Goal: Task Accomplishment & Management: Use online tool/utility

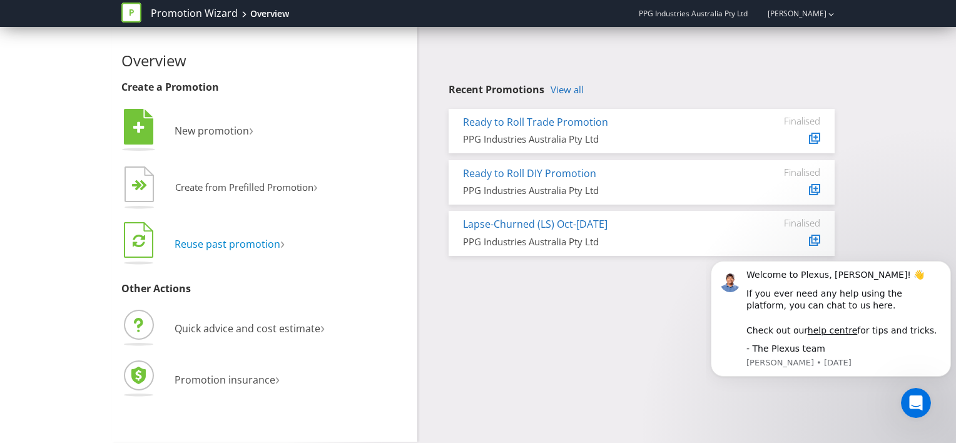
click at [258, 244] on span "Reuse past promotion" at bounding box center [227, 244] width 106 height 14
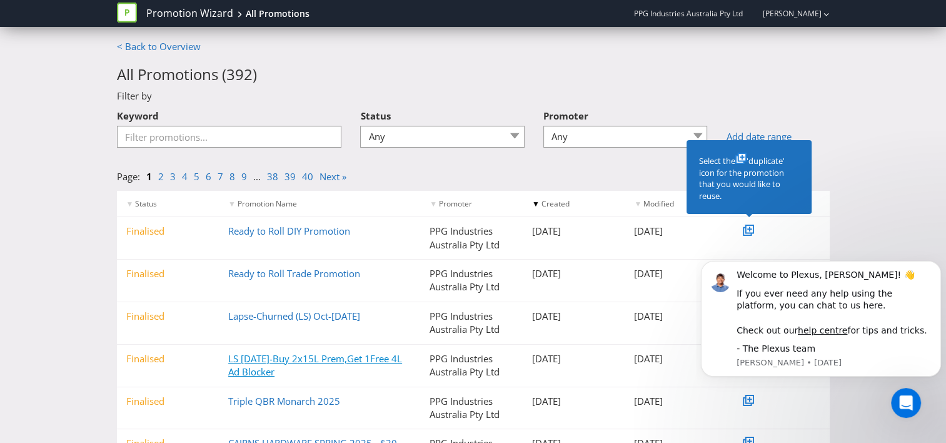
click at [312, 358] on link "LS [DATE]-Buy 2x15L Prem,Get 1Free 4L Ad Blocker" at bounding box center [315, 365] width 174 height 26
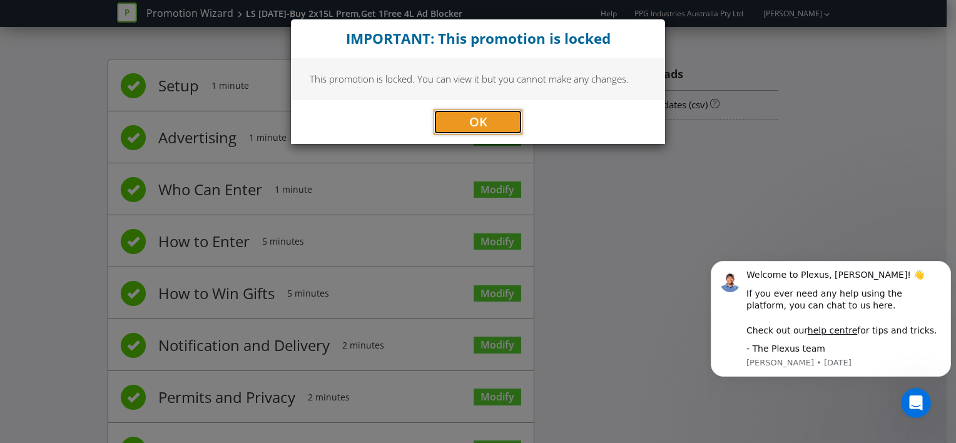
click at [468, 113] on button "OK" at bounding box center [477, 121] width 89 height 25
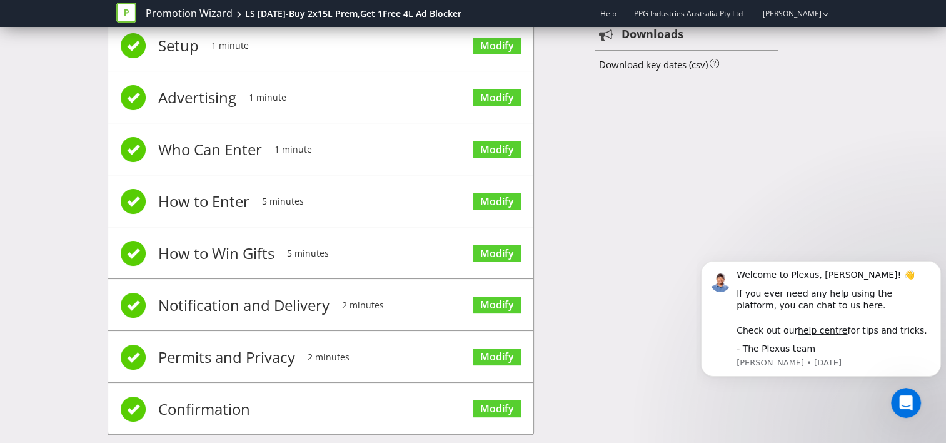
scroll to position [60, 0]
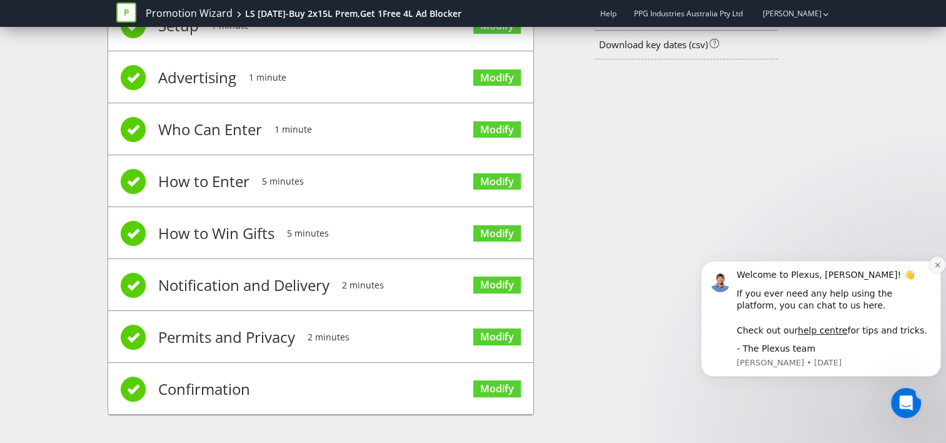
click at [934, 267] on icon "Dismiss notification" at bounding box center [937, 264] width 7 height 7
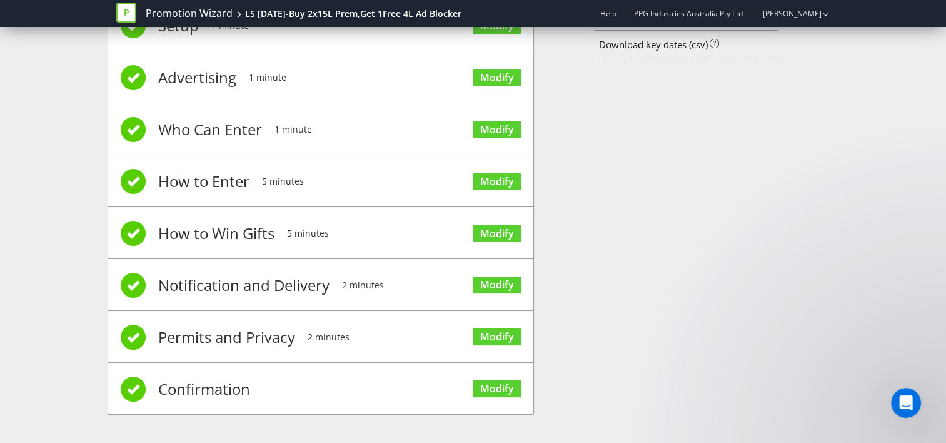
scroll to position [0, 0]
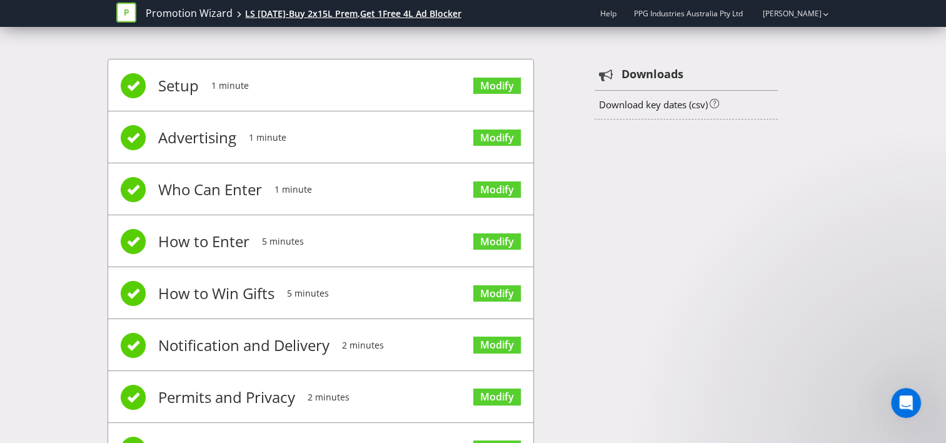
click at [362, 12] on div "LS [DATE]-Buy 2x15L Prem,Get 1Free 4L Ad Blocker" at bounding box center [353, 14] width 216 height 13
click at [418, 13] on div "LS [DATE]-Buy 2x15L Prem,Get 1Free 4L Ad Blocker" at bounding box center [353, 14] width 216 height 13
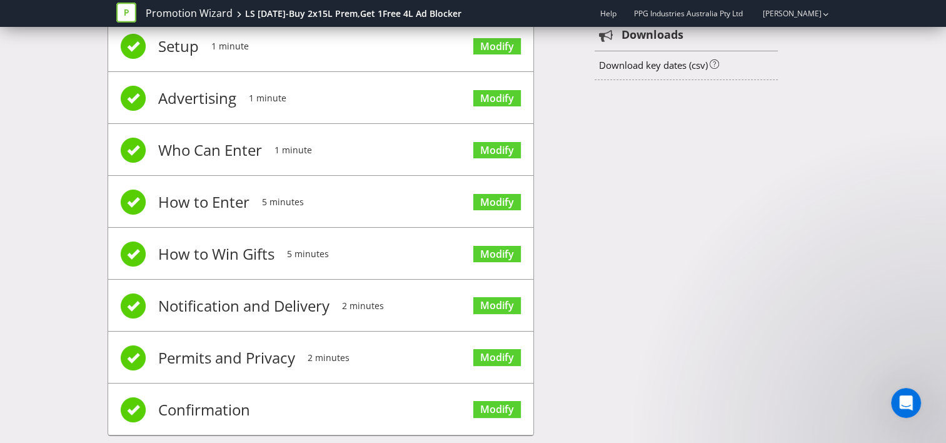
scroll to position [60, 0]
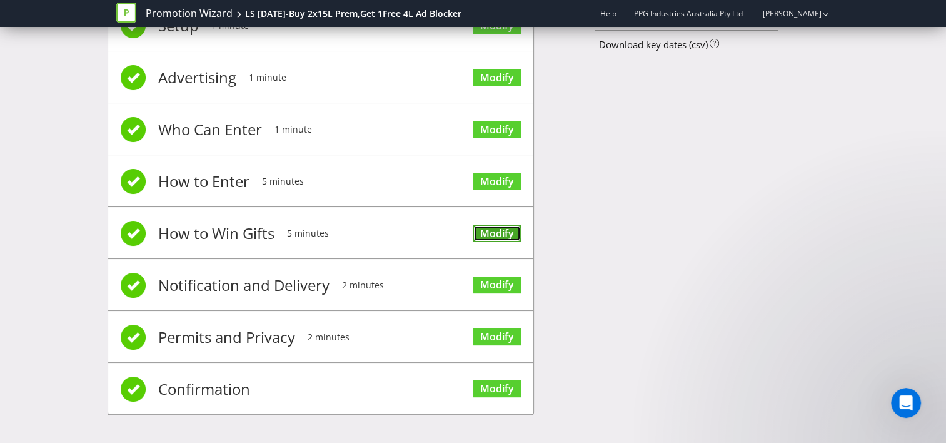
click at [490, 233] on link "Modify" at bounding box center [497, 233] width 48 height 17
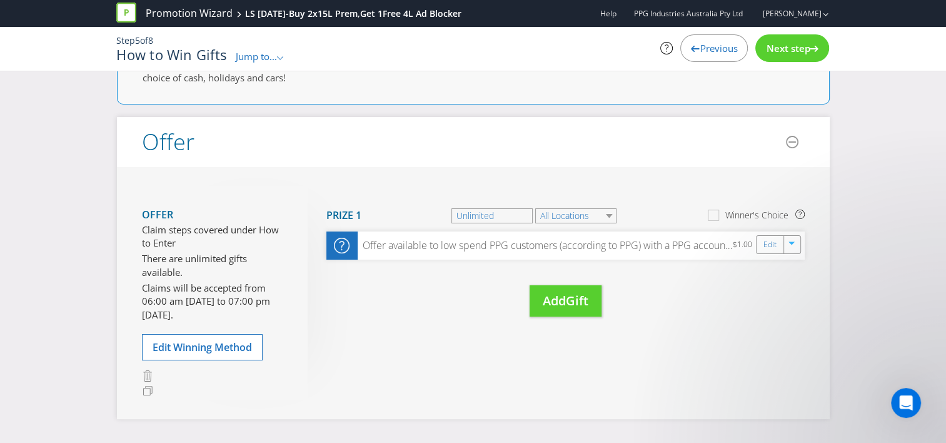
scroll to position [104, 0]
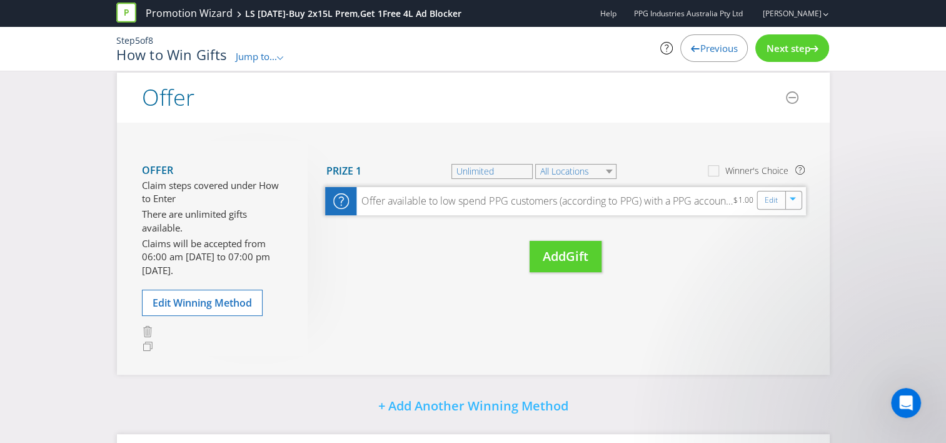
click at [490, 203] on div "Offer available to low spend PPG customers (according to PPG) with a PPG accoun…" at bounding box center [544, 201] width 377 height 14
click at [796, 198] on icon "button" at bounding box center [794, 201] width 8 height 8
click at [861, 205] on div "Did You Know IMI research shows that participation is maximised when there are …" at bounding box center [473, 285] width 946 height 611
click at [27, 266] on div "Did You Know IMI research shows that participation is maximised when there are …" at bounding box center [473, 285] width 946 height 611
click at [198, 9] on link "Promotion Wizard" at bounding box center [189, 13] width 87 height 14
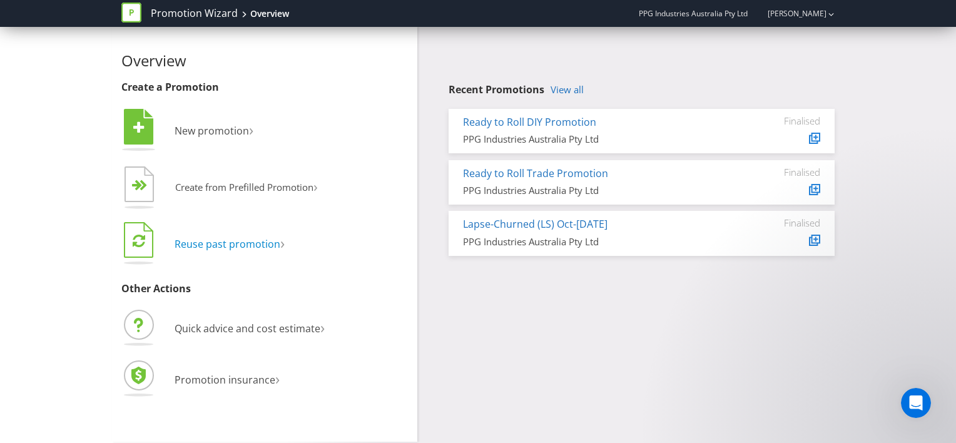
click at [259, 239] on span "Reuse past promotion" at bounding box center [227, 244] width 106 height 14
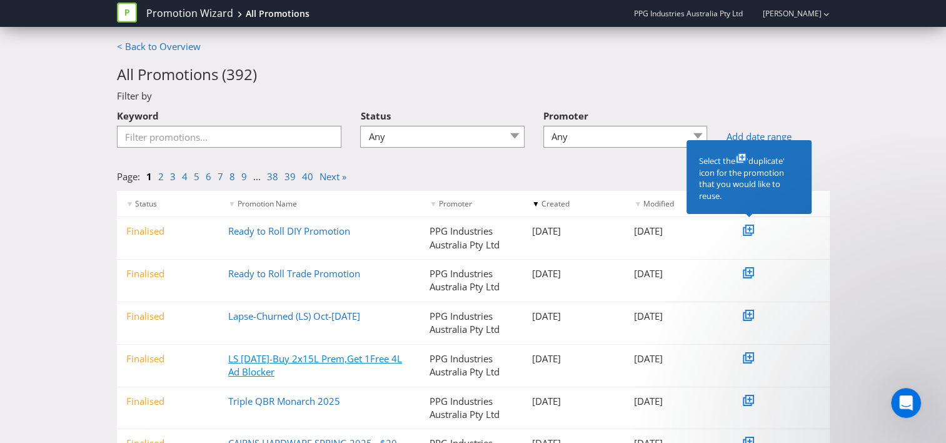
click at [328, 358] on link "LS [DATE]-Buy 2x15L Prem,Get 1Free 4L Ad Blocker" at bounding box center [315, 365] width 174 height 26
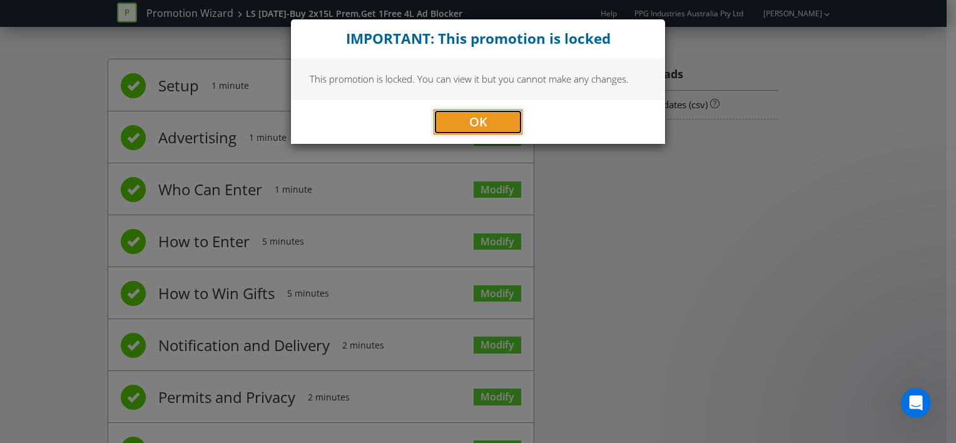
click at [475, 117] on span "OK" at bounding box center [478, 121] width 18 height 17
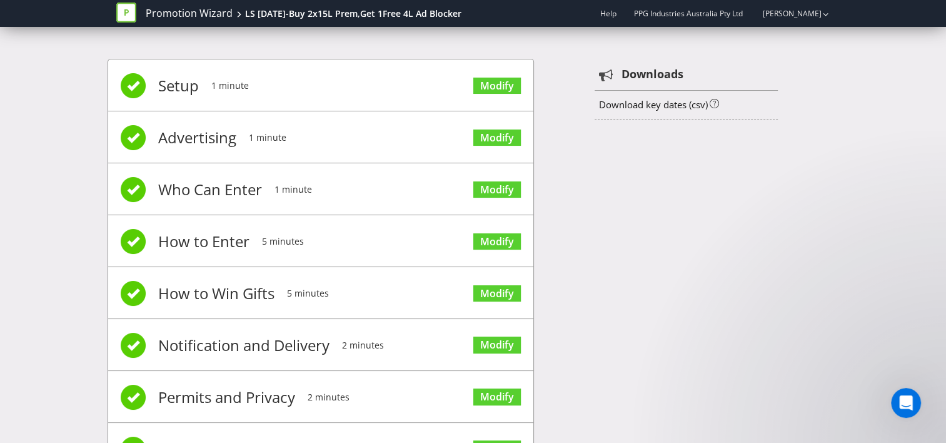
scroll to position [60, 0]
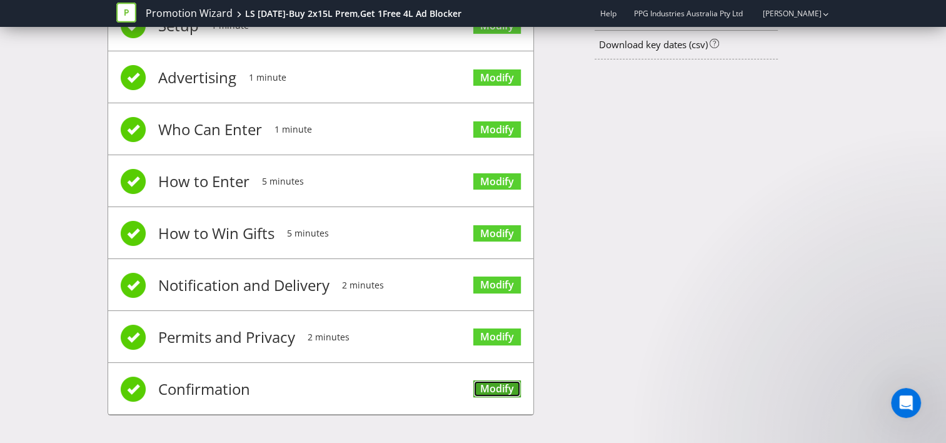
click at [499, 387] on link "Modify" at bounding box center [497, 388] width 48 height 17
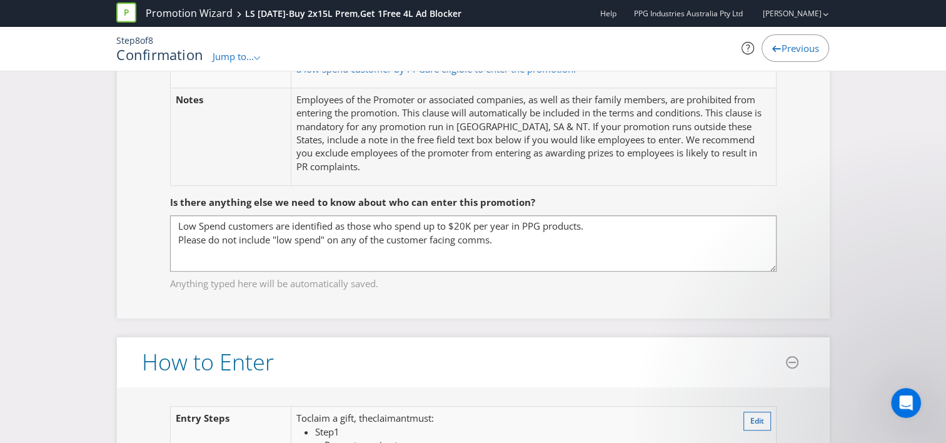
scroll to position [918, 0]
